Goal: Task Accomplishment & Management: Use online tool/utility

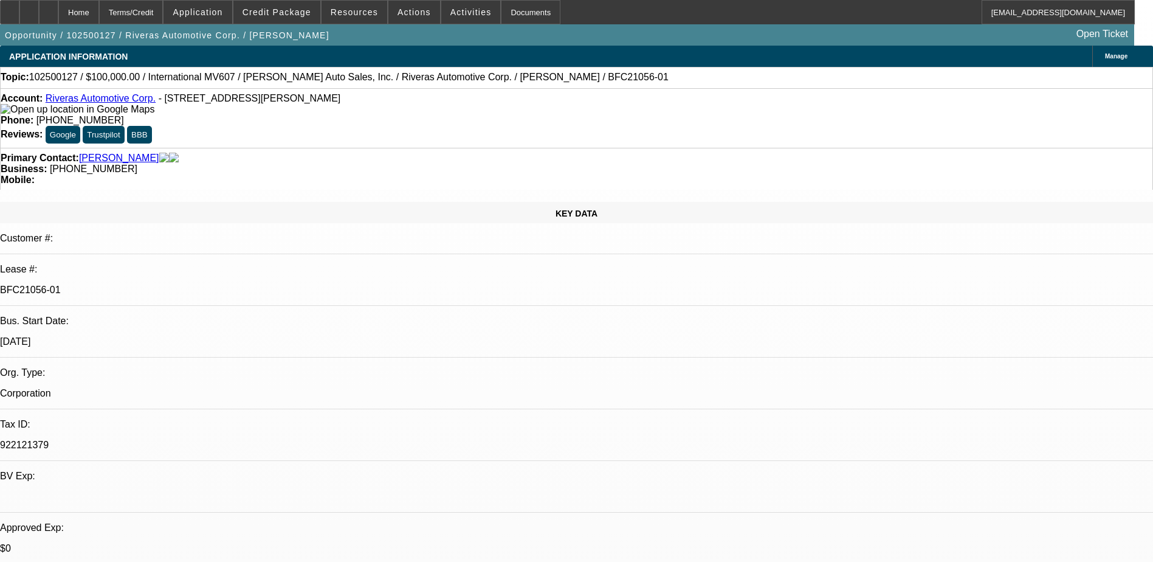
select select "0"
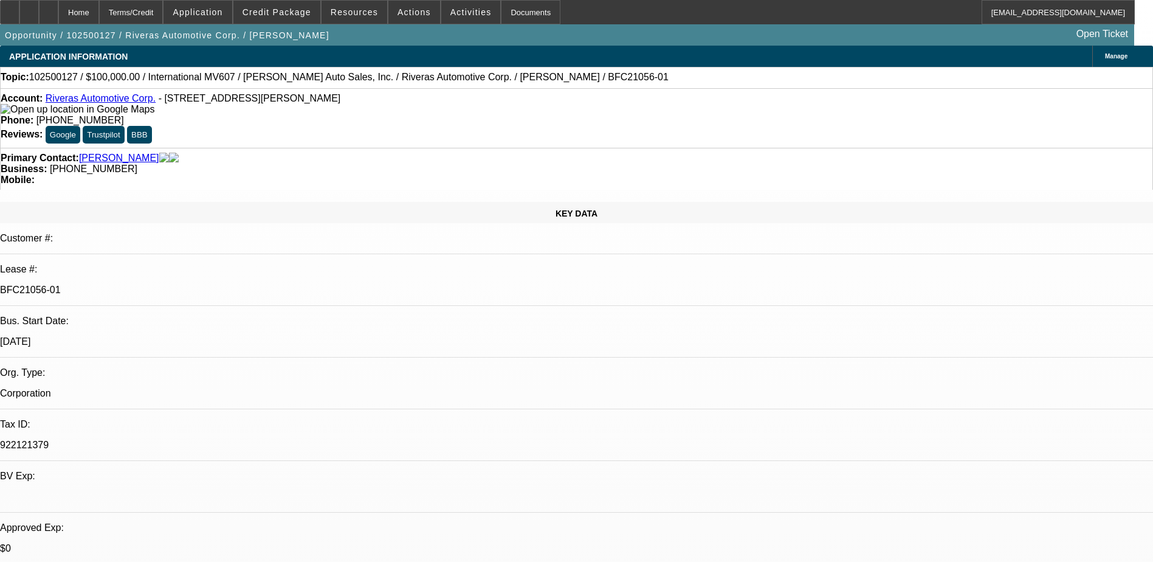
select select "0"
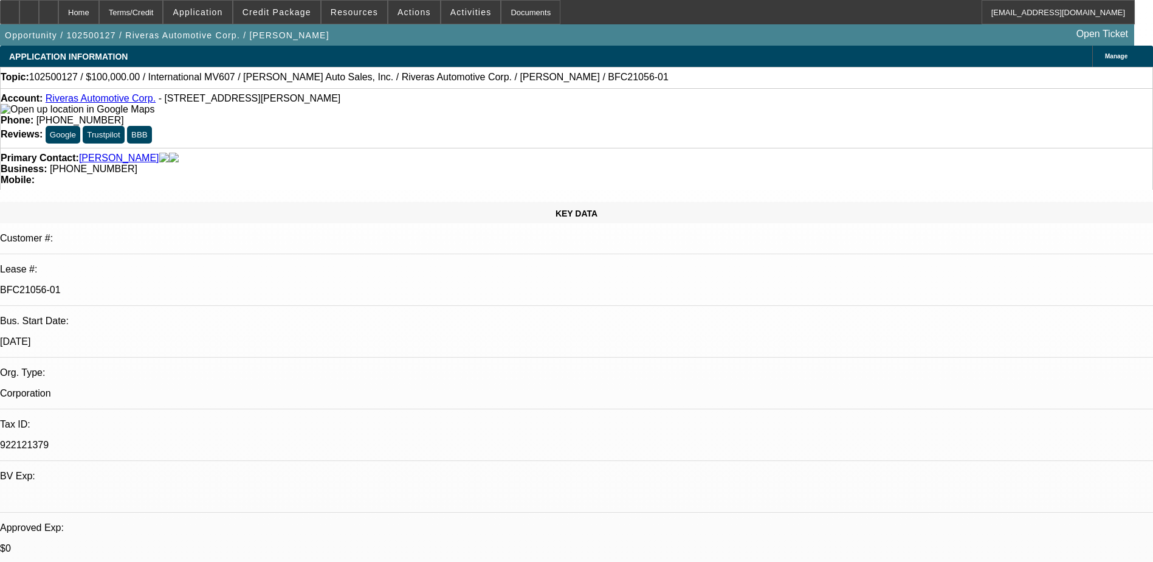
select select "0"
select select "1"
select select "6"
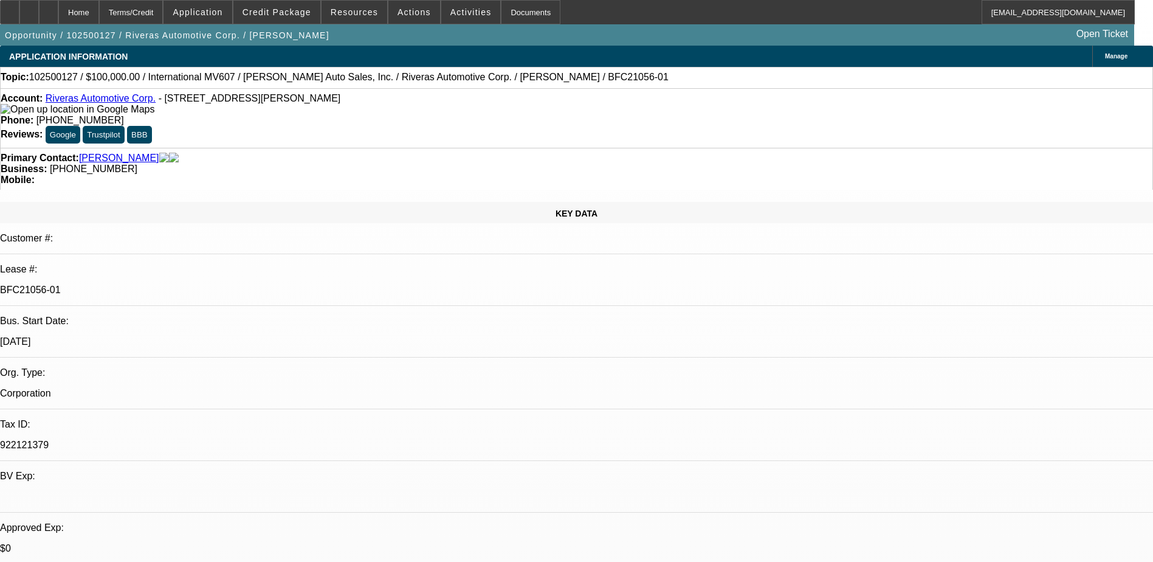
select select "1"
select select "6"
select select "1"
select select "2"
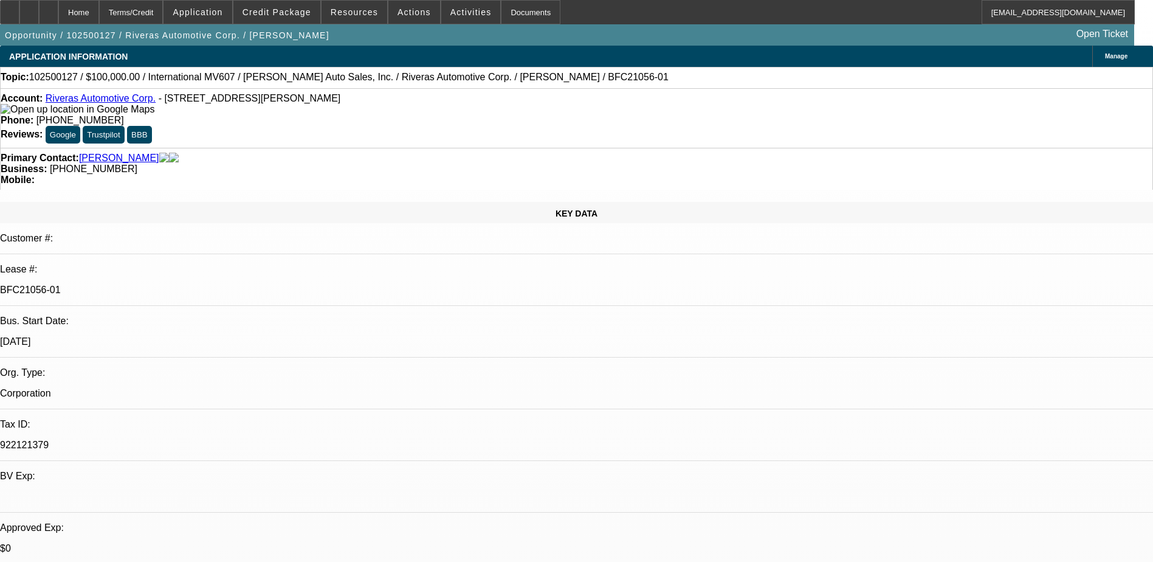
select select "6"
select select "1"
select select "2"
select select "6"
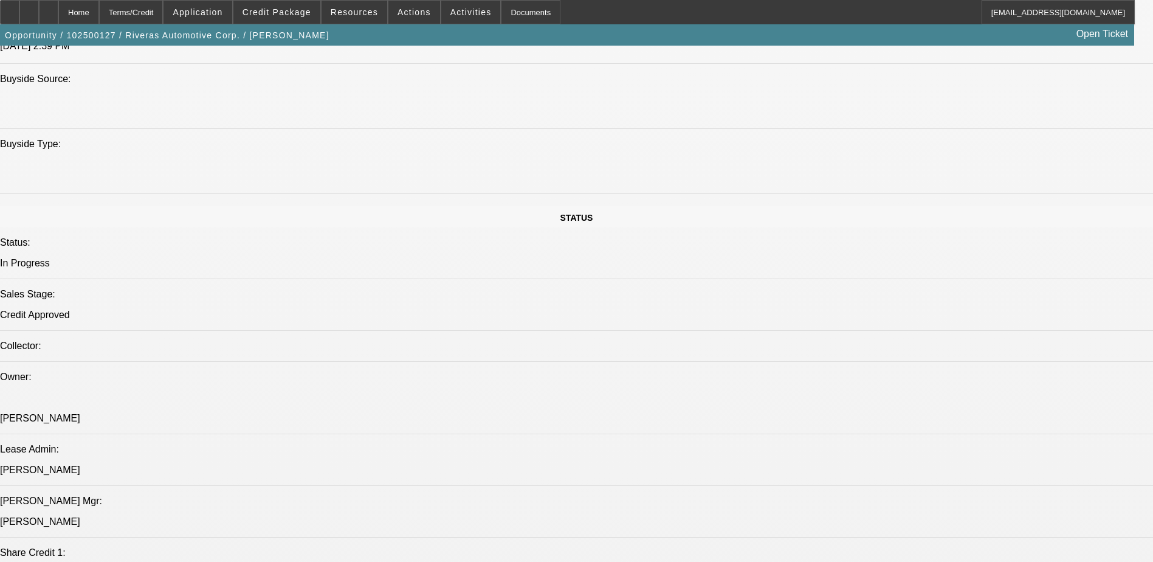
scroll to position [1155, 0]
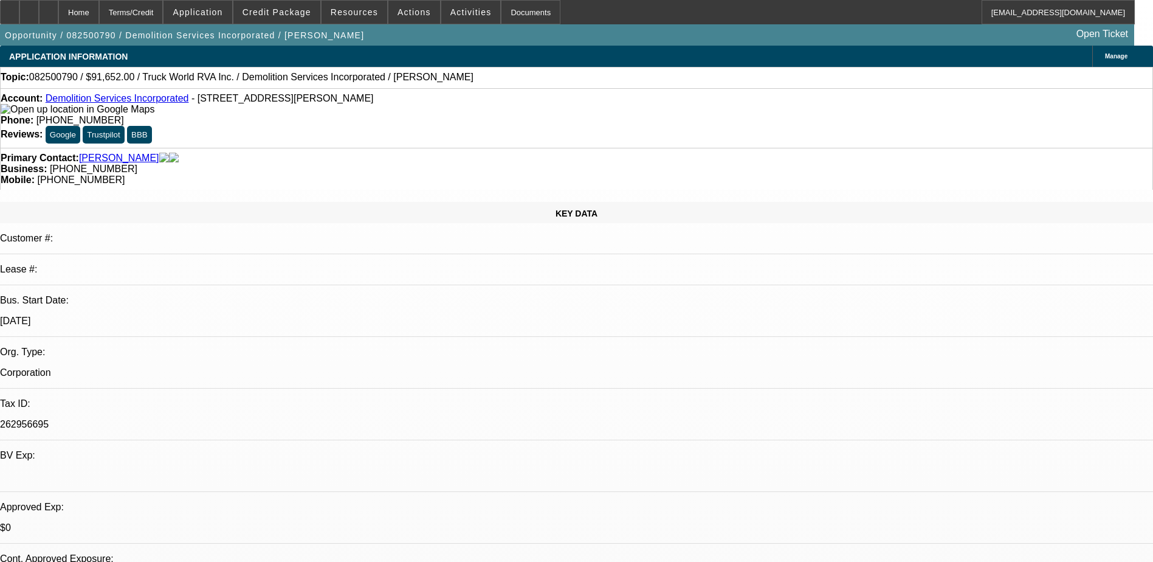
select select "0"
select select "2"
select select "0.1"
select select "4"
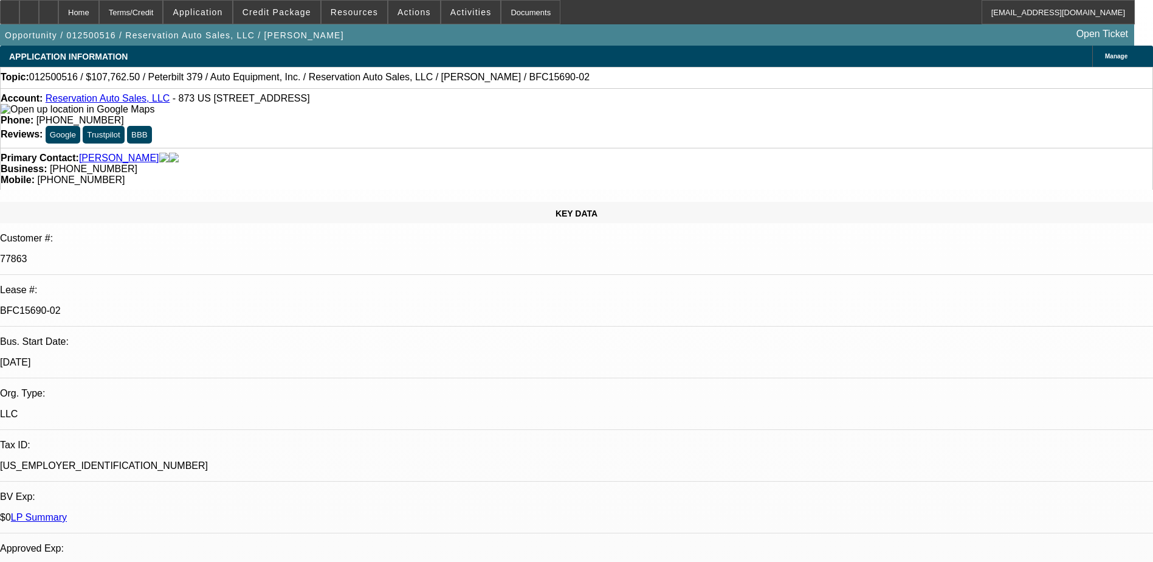
select select "0"
select select "2"
select select "0"
select select "6"
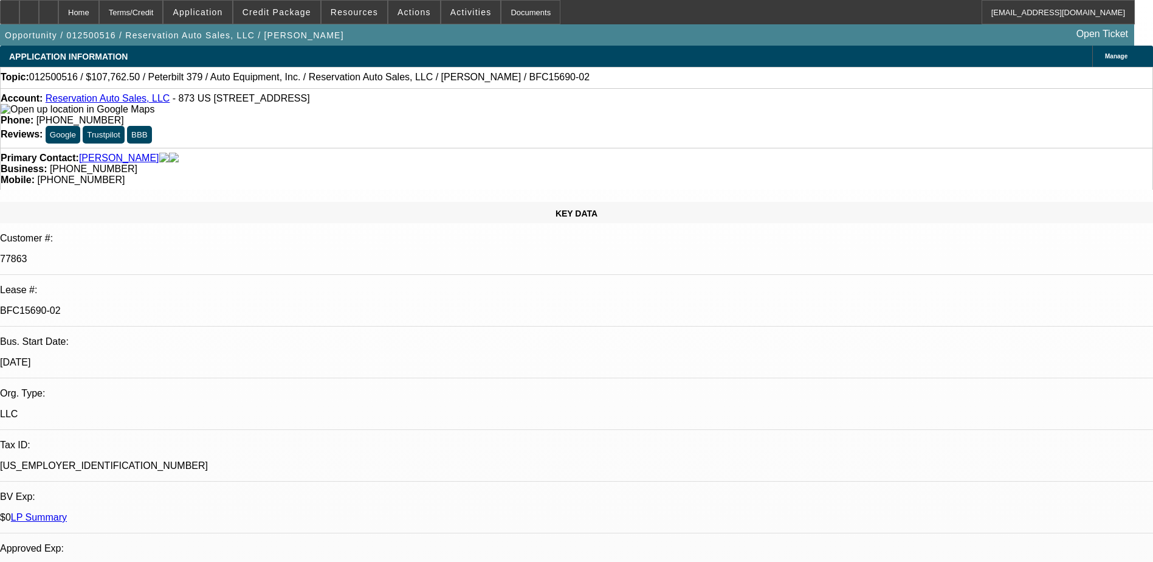
select select "0"
select select "2"
select select "0"
select select "6"
